Goal: Information Seeking & Learning: Learn about a topic

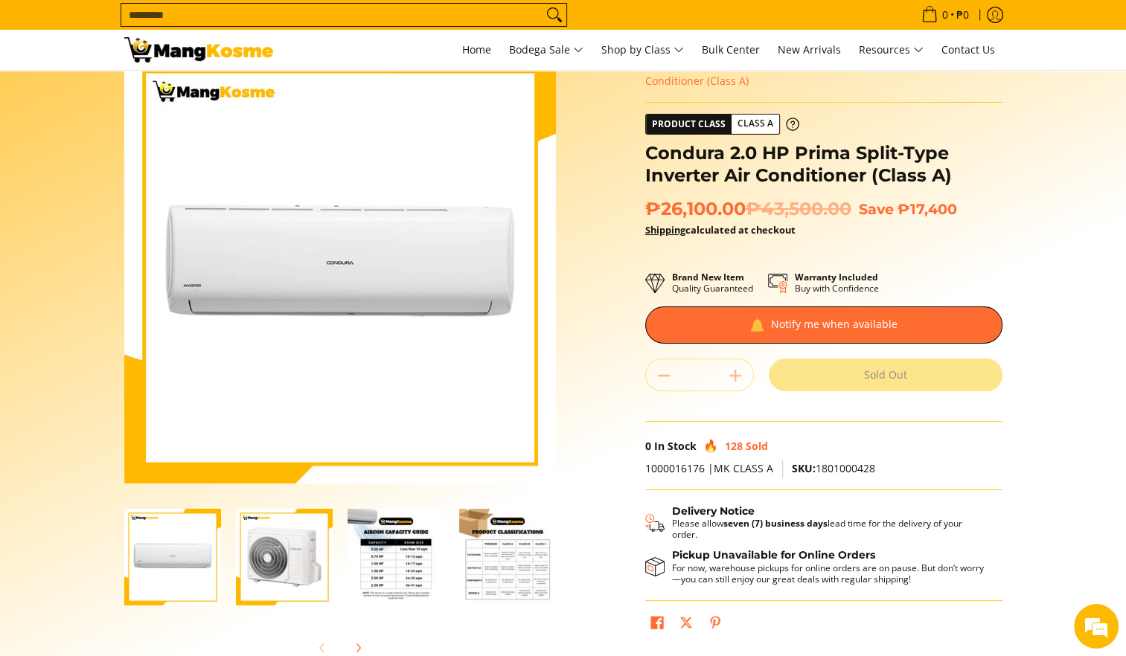
scroll to position [149, 0]
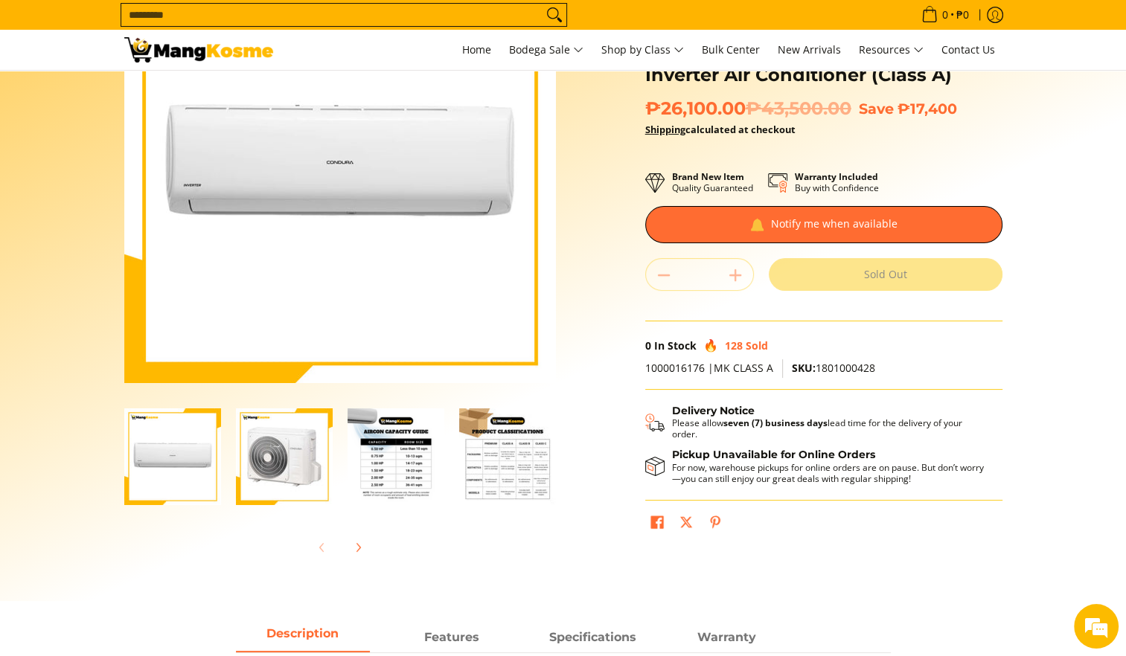
click at [390, 457] on img "Condura 2.0 HP Prima Split-Type Inverter Air Conditioner (Class A)-3" at bounding box center [396, 457] width 97 height 97
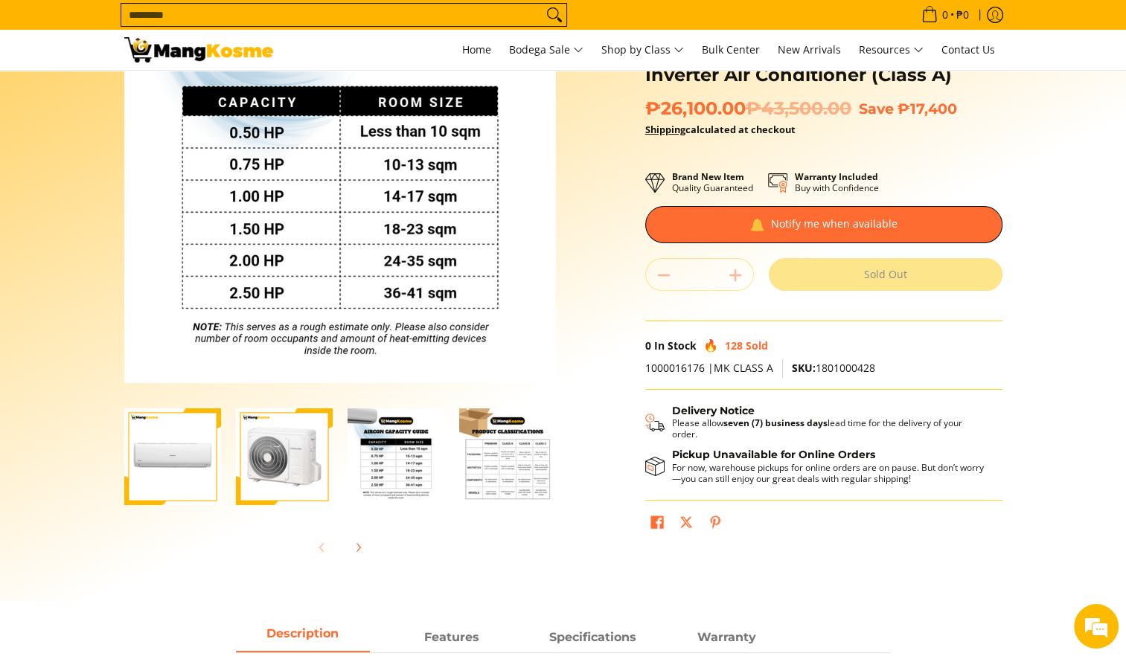
click at [482, 464] on img "Condura 2.0 HP Prima Split-Type Inverter Air Conditioner (Class A)-4" at bounding box center [507, 457] width 97 height 97
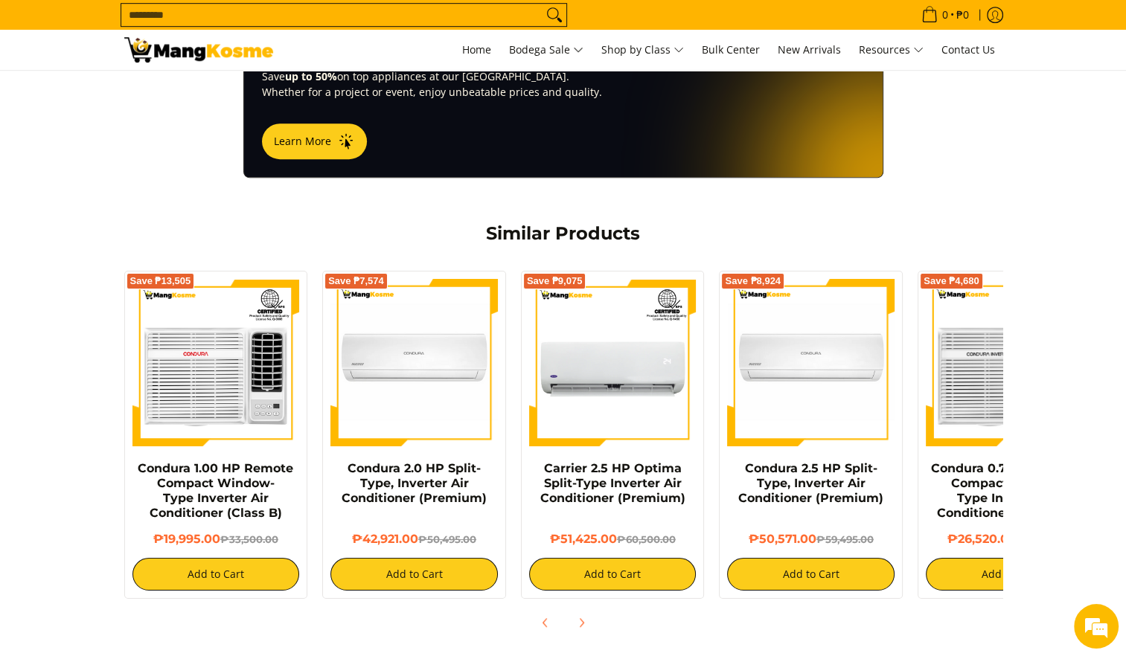
scroll to position [0, 0]
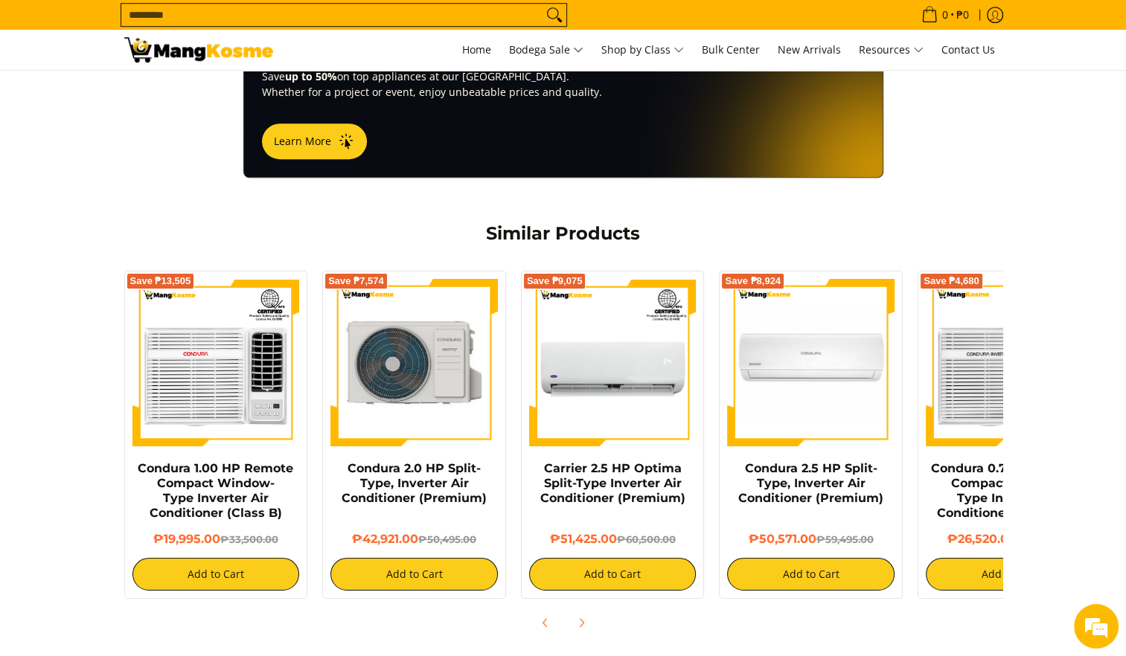
click at [458, 361] on img at bounding box center [413, 362] width 167 height 167
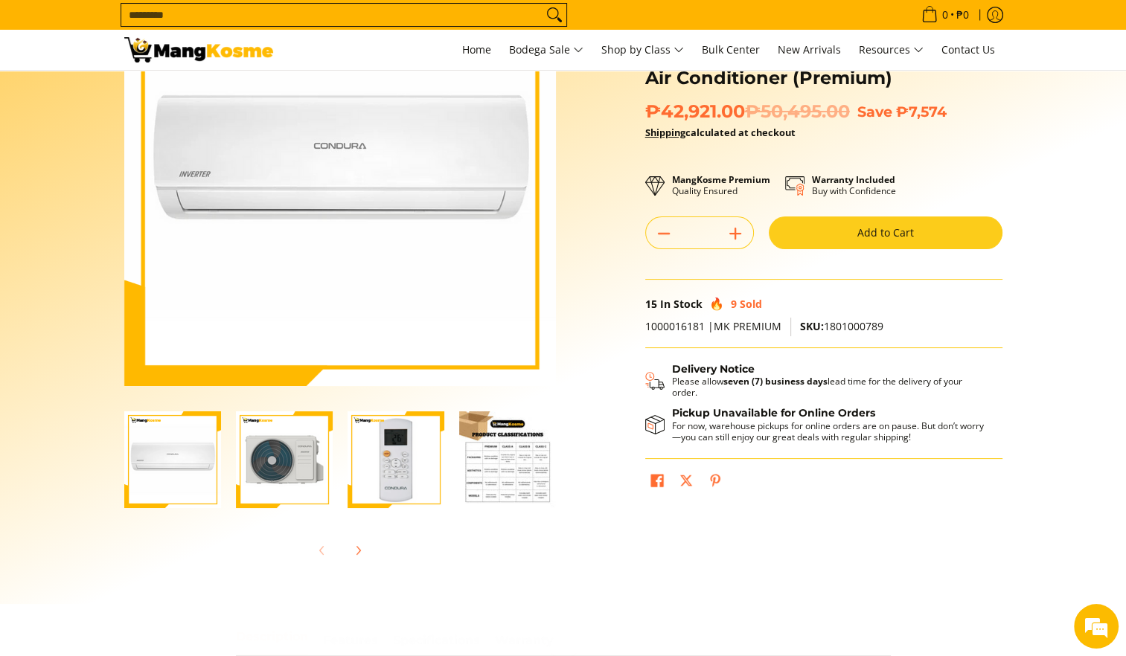
scroll to position [149, 0]
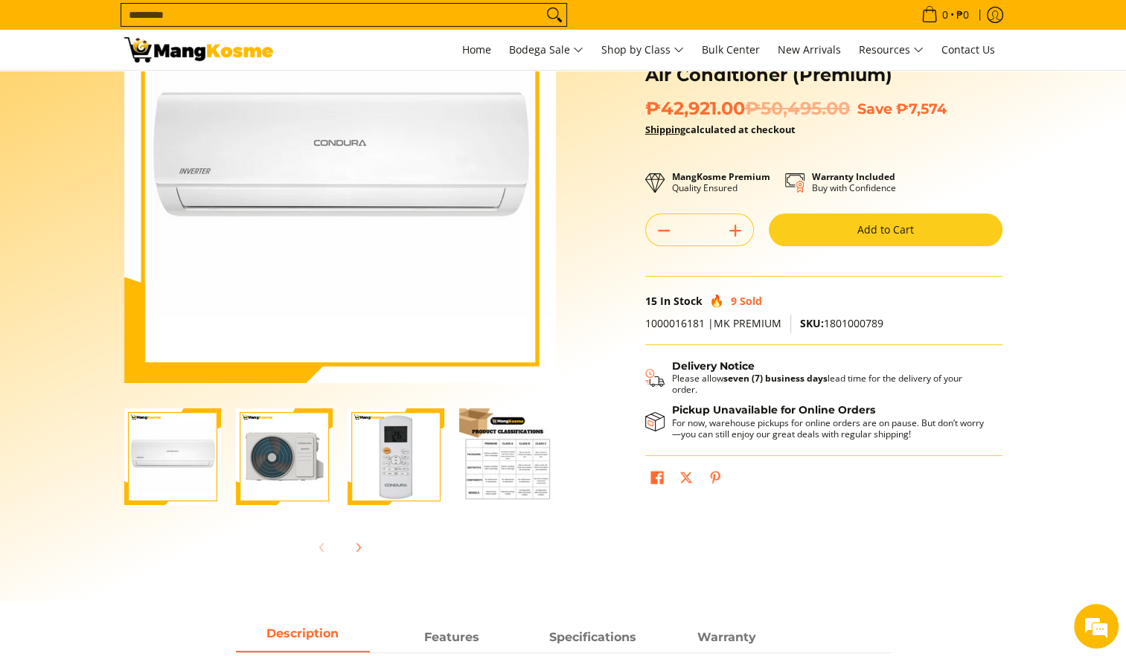
click at [411, 460] on img "Condura 2.0 HP Split-Type, Inverter Air Conditioner (Premium)-3" at bounding box center [396, 457] width 97 height 97
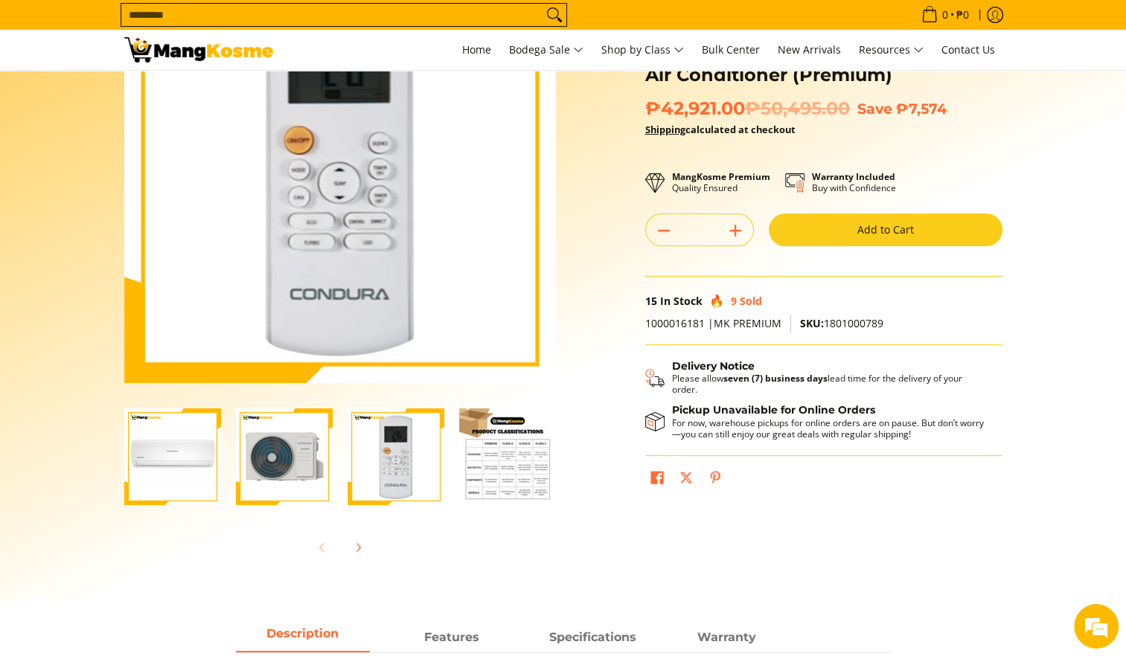
click at [318, 481] on img "Condura 2.0 HP Split-Type, Inverter Air Conditioner (Premium)-2" at bounding box center [284, 457] width 97 height 97
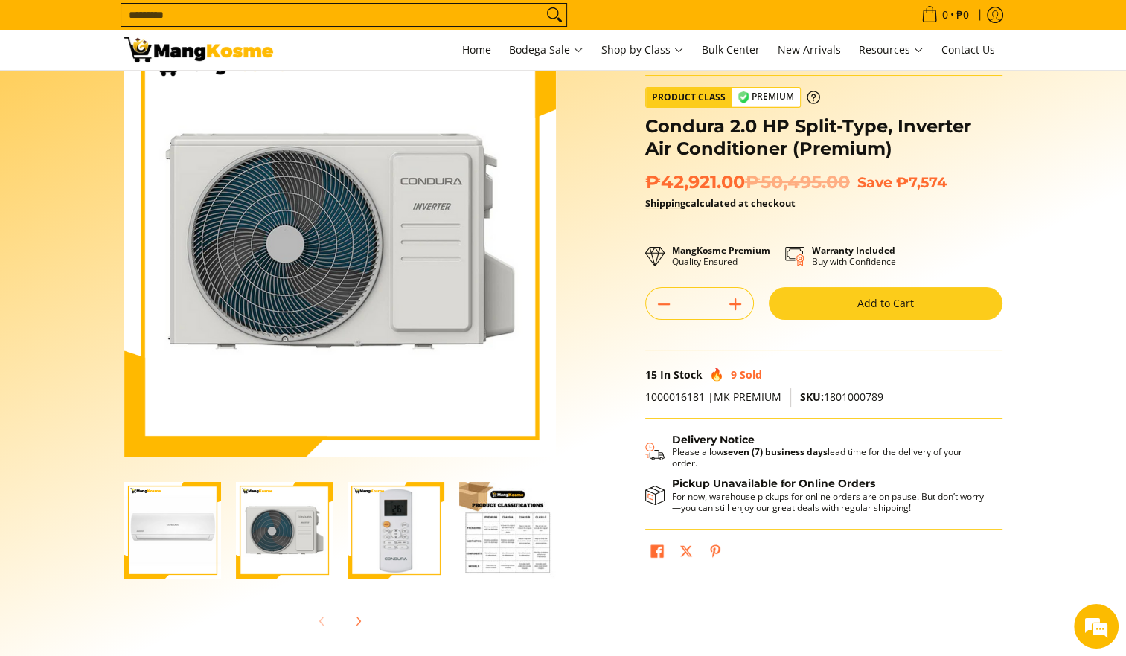
scroll to position [223, 0]
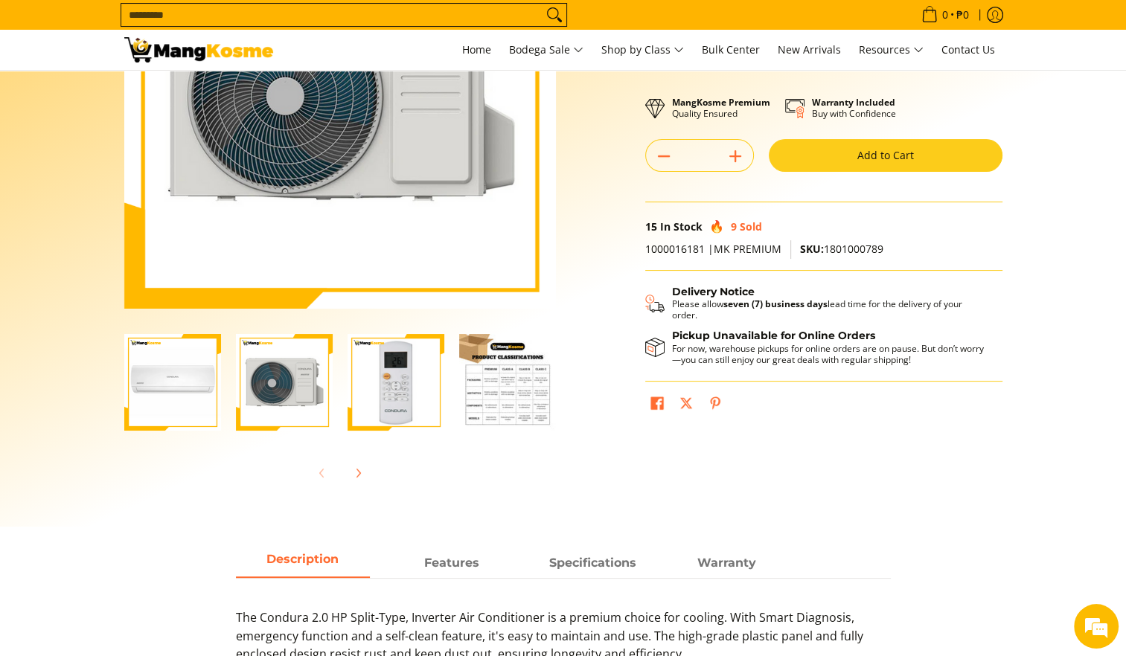
click at [522, 423] on img "Condura 2.0 HP Split-Type, Inverter Air Conditioner (Premium)-4" at bounding box center [507, 382] width 97 height 97
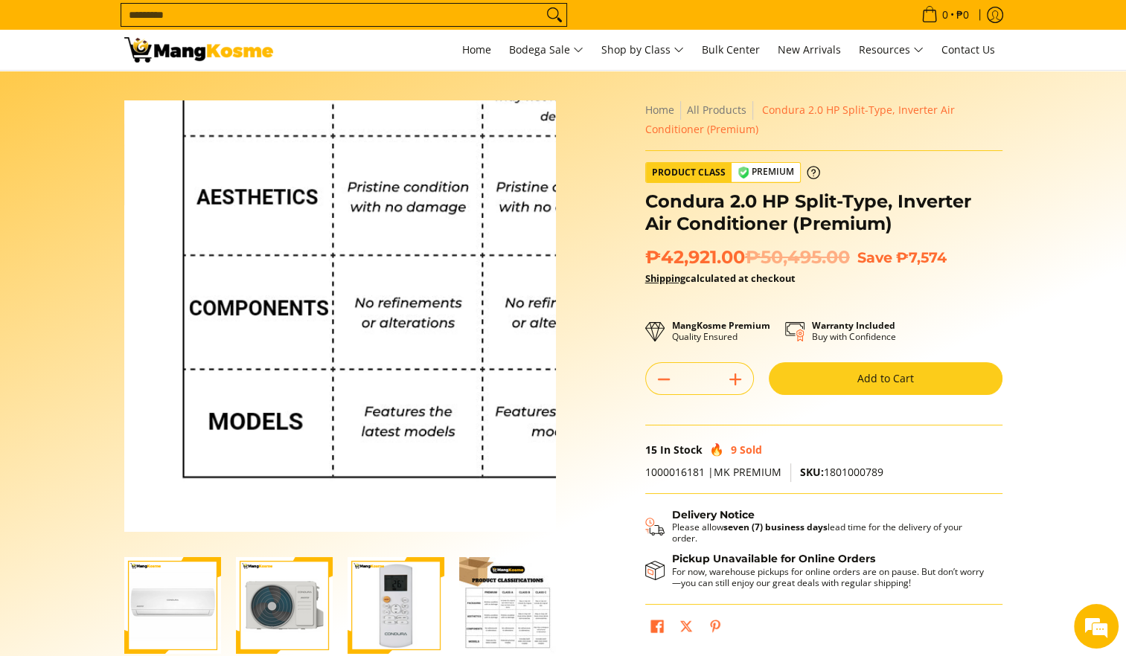
scroll to position [0, 0]
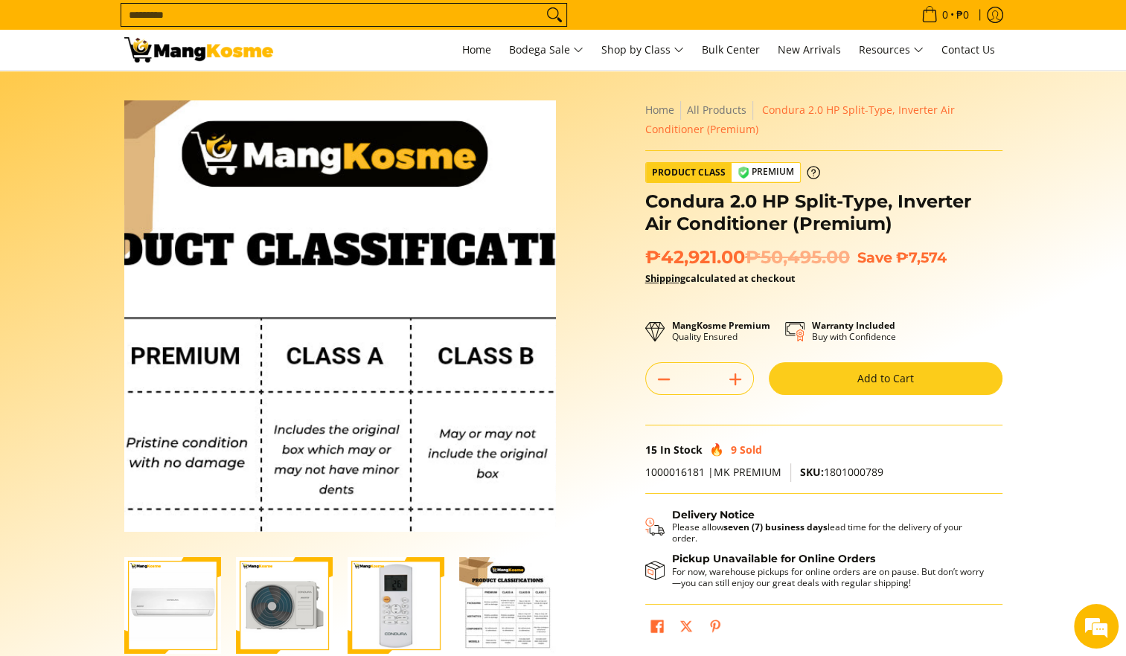
click at [342, 237] on img at bounding box center [340, 316] width 432 height 432
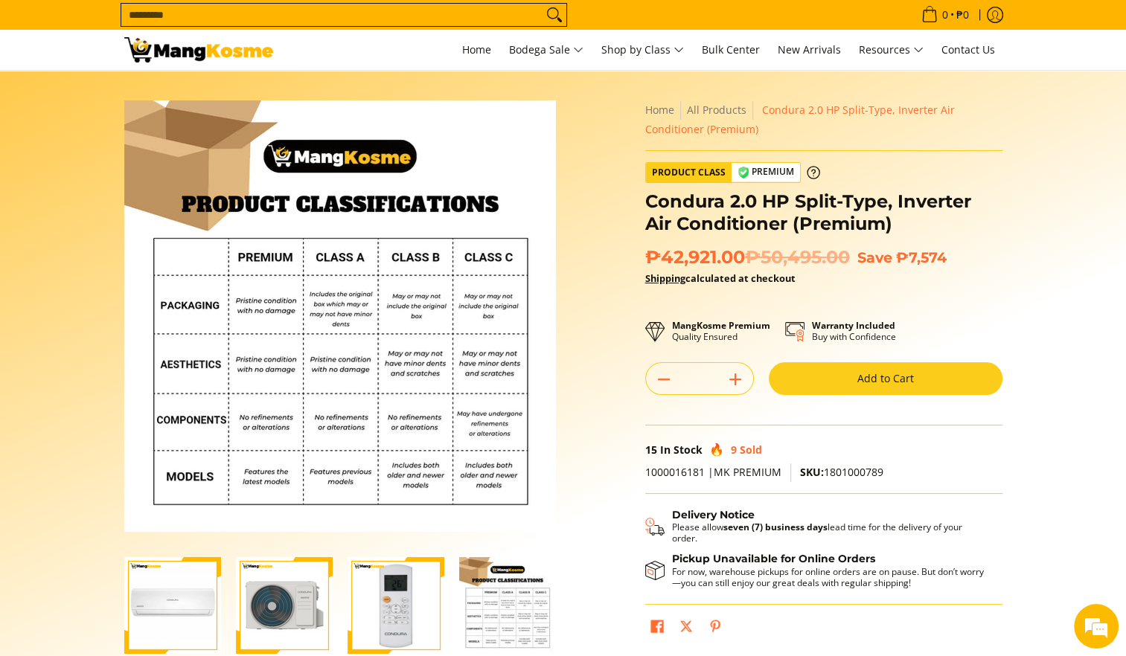
click at [613, 381] on div "Skip to Main Content Enable zoom Disable zoom Enable zoom Disable zoom Enable z…" at bounding box center [563, 417] width 893 height 635
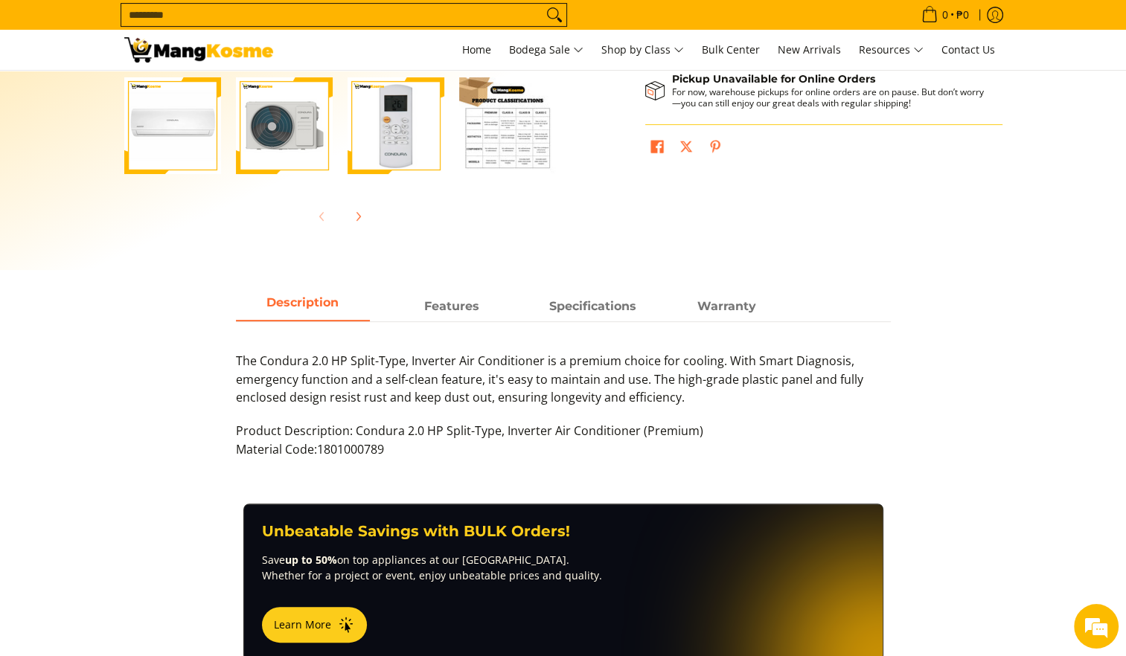
scroll to position [521, 0]
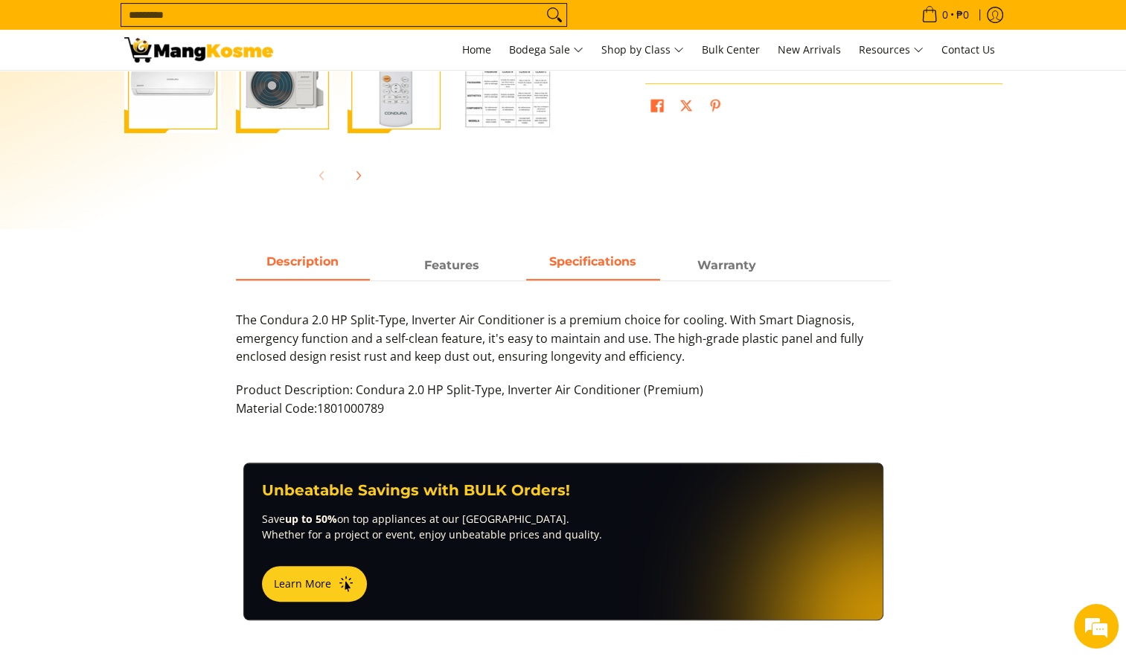
click at [590, 258] on strong "Specifications" at bounding box center [592, 262] width 87 height 14
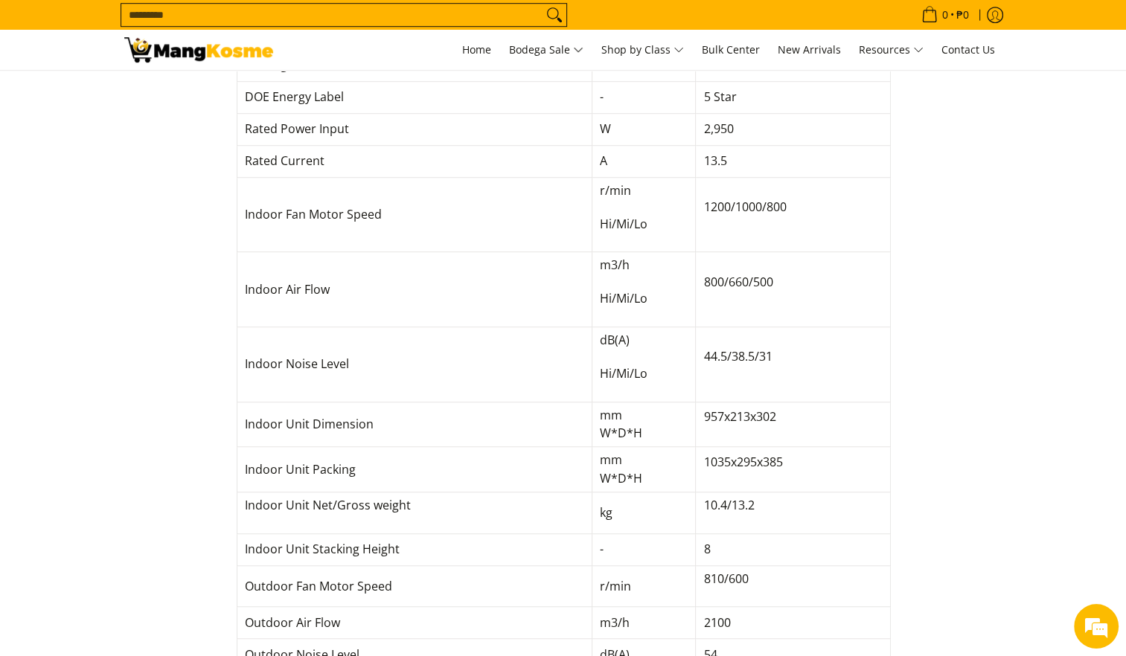
scroll to position [595, 0]
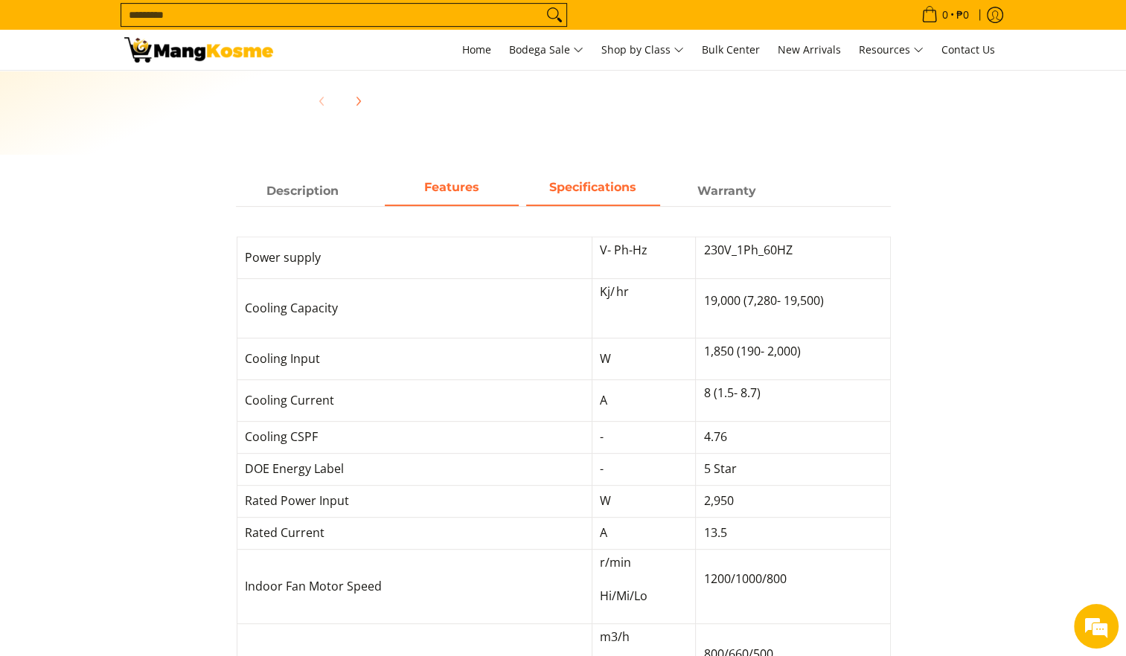
click at [447, 195] on span "Features" at bounding box center [452, 191] width 134 height 27
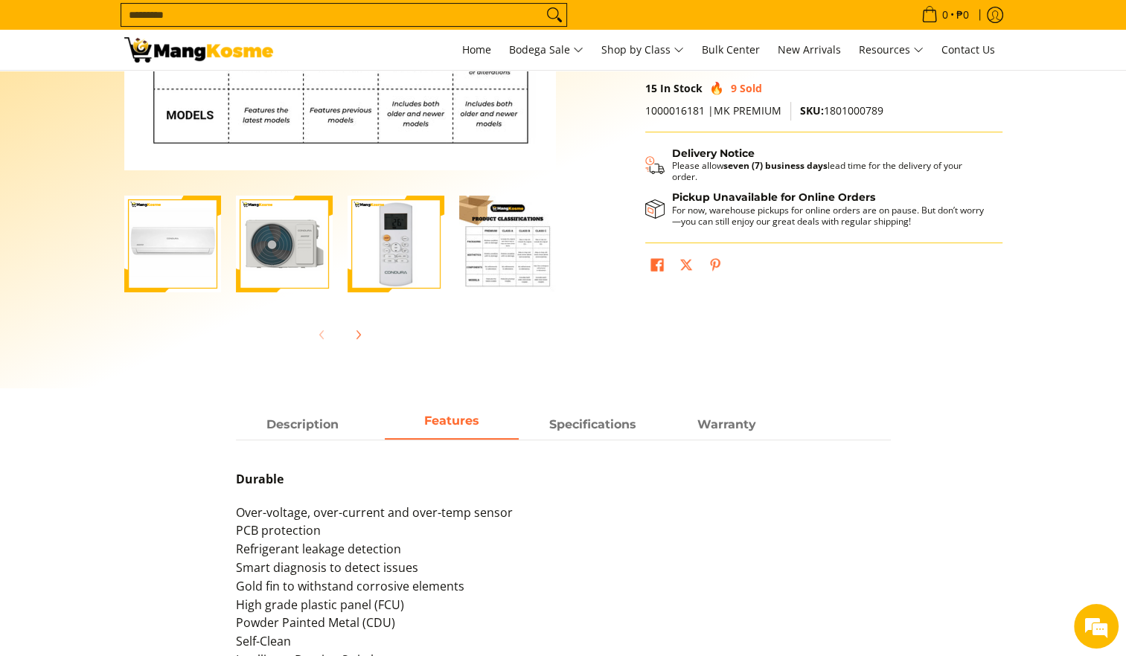
scroll to position [372, 0]
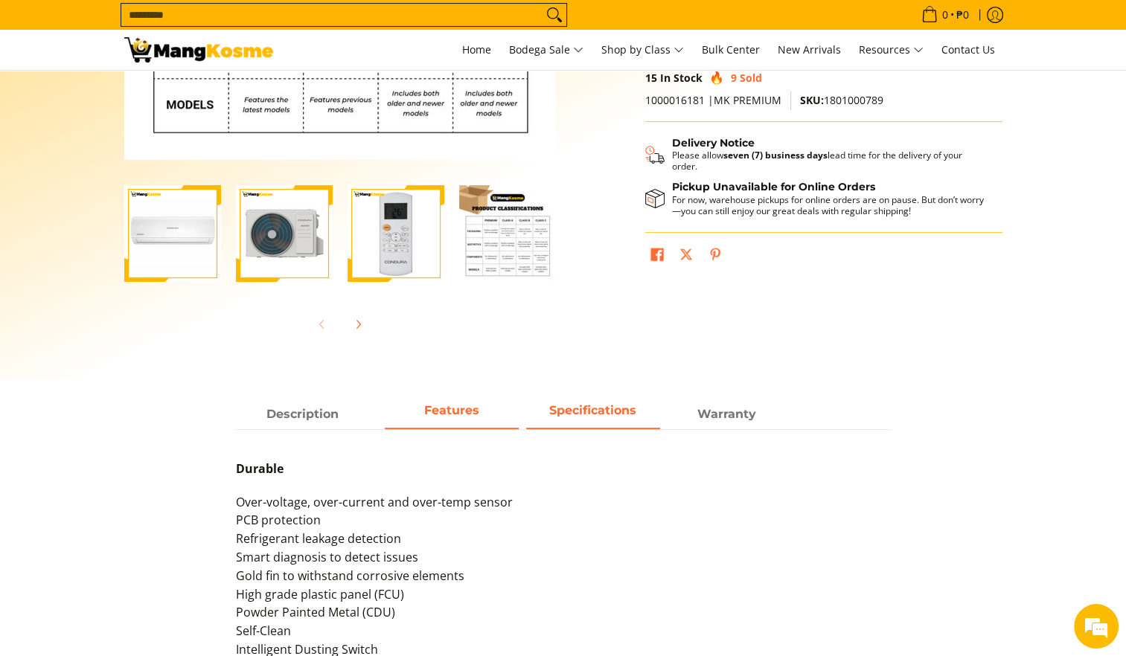
click at [583, 409] on strong "Specifications" at bounding box center [592, 410] width 87 height 14
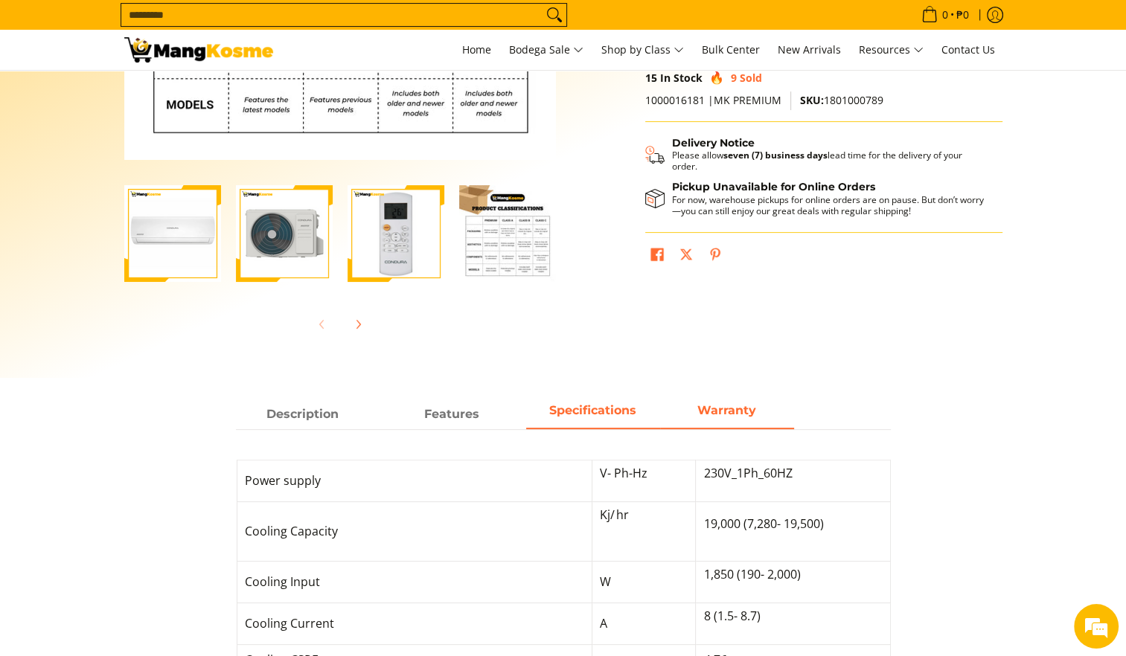
click at [739, 411] on strong "Warranty" at bounding box center [726, 410] width 59 height 14
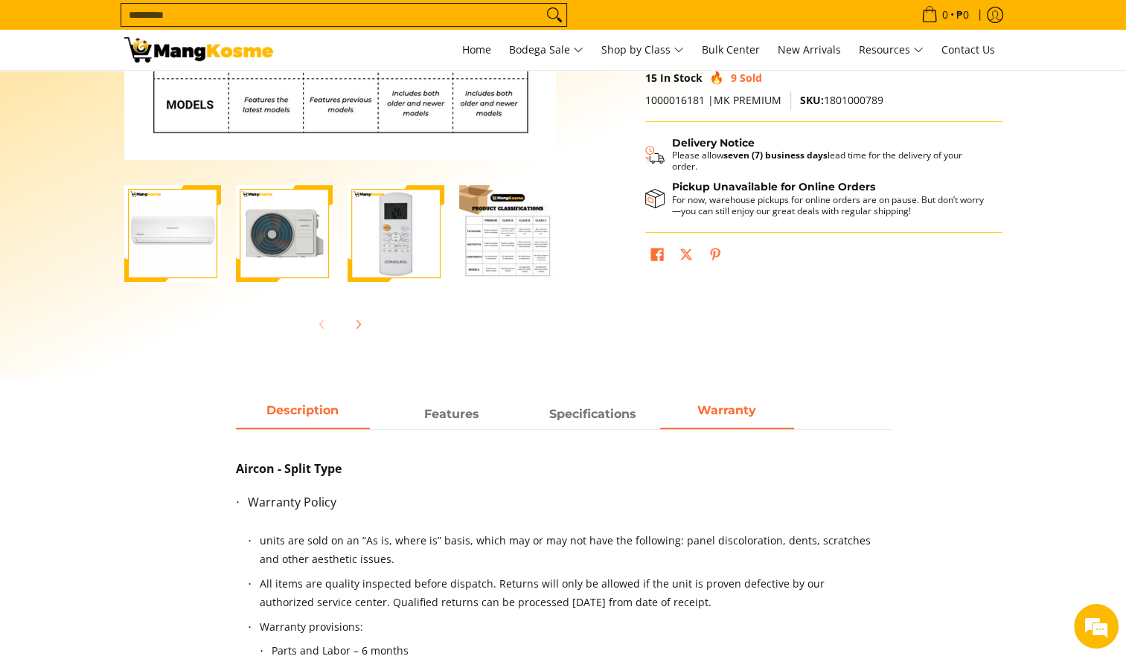
click at [313, 421] on span "Description" at bounding box center [303, 414] width 134 height 27
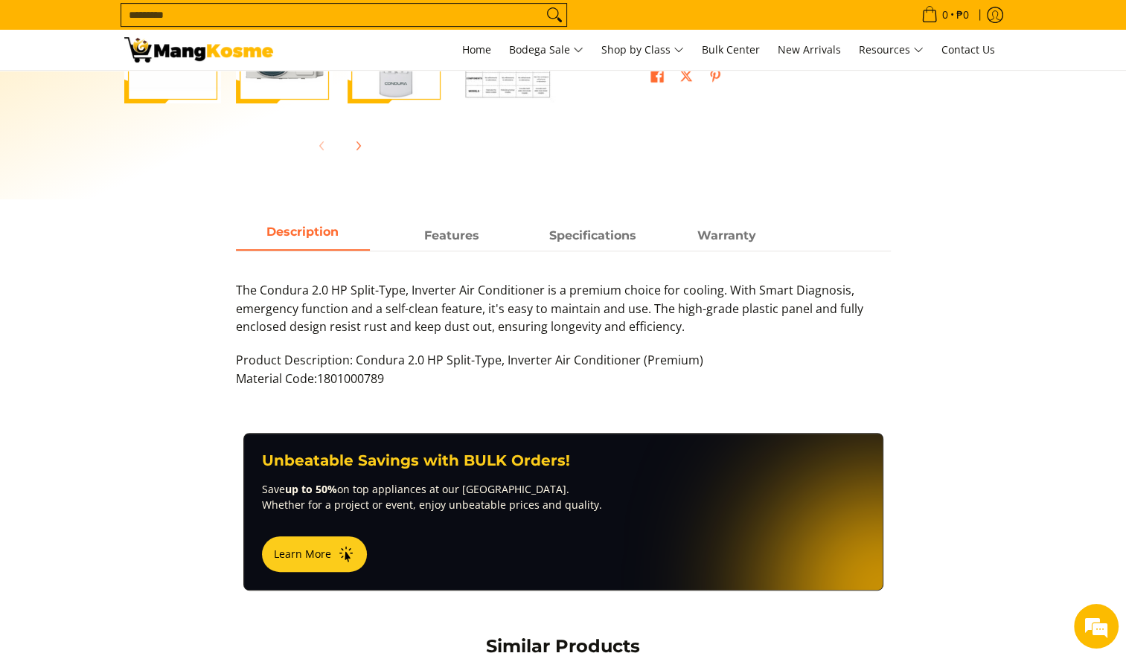
scroll to position [595, 0]
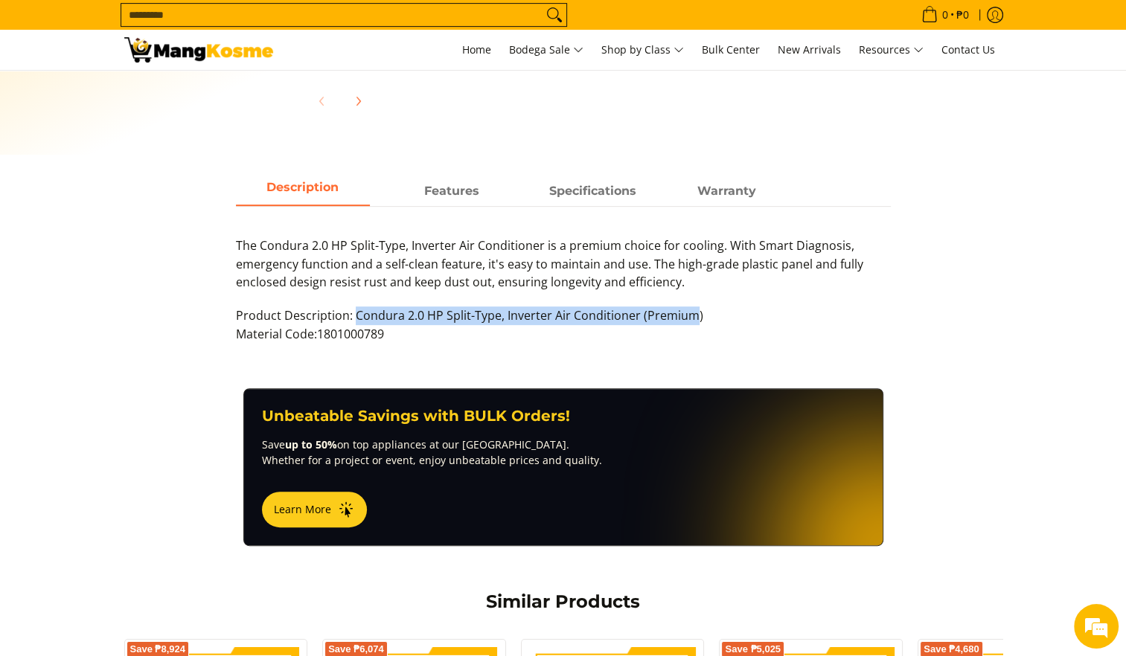
drag, startPoint x: 354, startPoint y: 314, endPoint x: 688, endPoint y: 314, distance: 334.2
click at [688, 314] on p "Product Description: Condura 2.0 HP Split-Type, Inverter Air Conditioner (Premi…" at bounding box center [563, 333] width 655 height 52
copy p "Condura 2.0 HP Split-Type, Inverter Air Conditioner (Premium"
